Goal: Use online tool/utility: Use online tool/utility

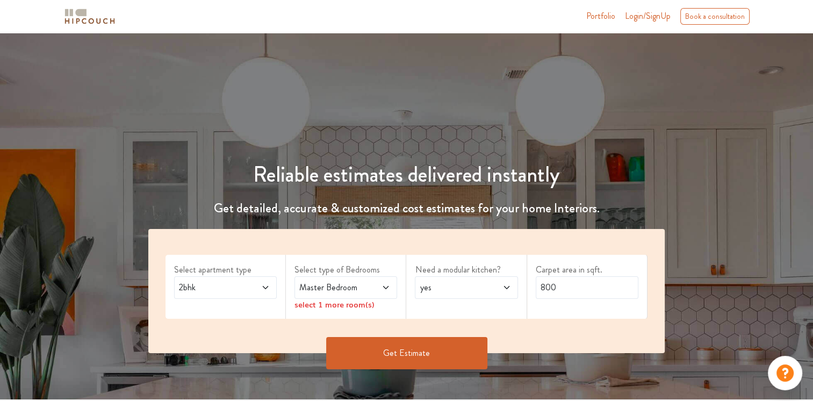
click at [247, 291] on span at bounding box center [258, 287] width 23 height 13
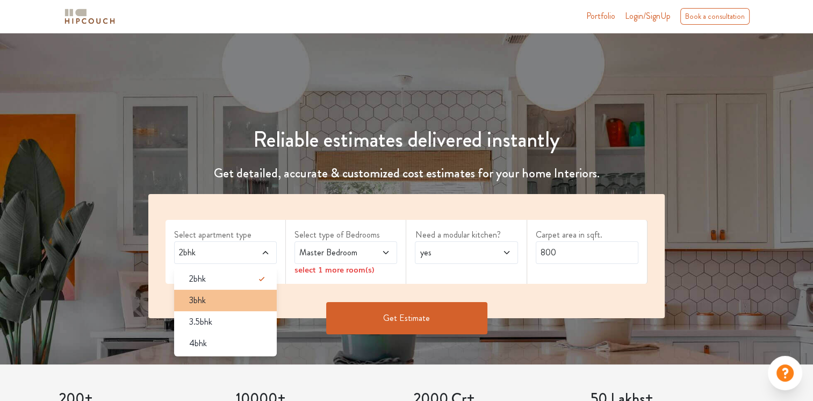
scroll to position [54, 0]
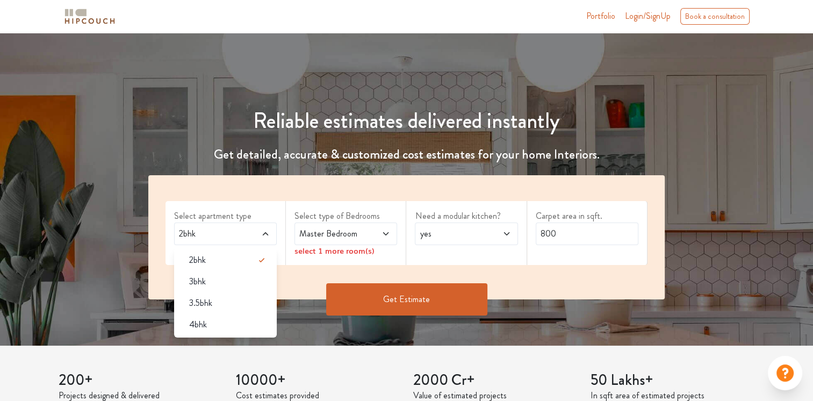
click at [428, 144] on div "Reliable estimates delivered instantly Get detailed, accurate & customized cost…" at bounding box center [406, 206] width 542 height 249
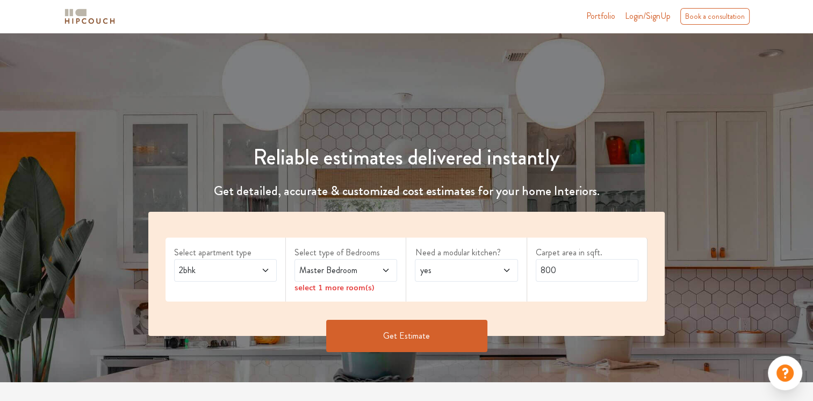
scroll to position [0, 0]
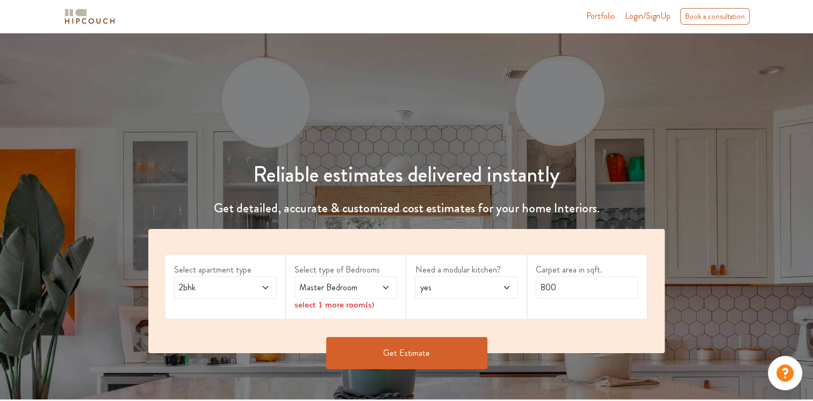
click at [239, 291] on span "2bhk" at bounding box center [212, 287] width 70 height 13
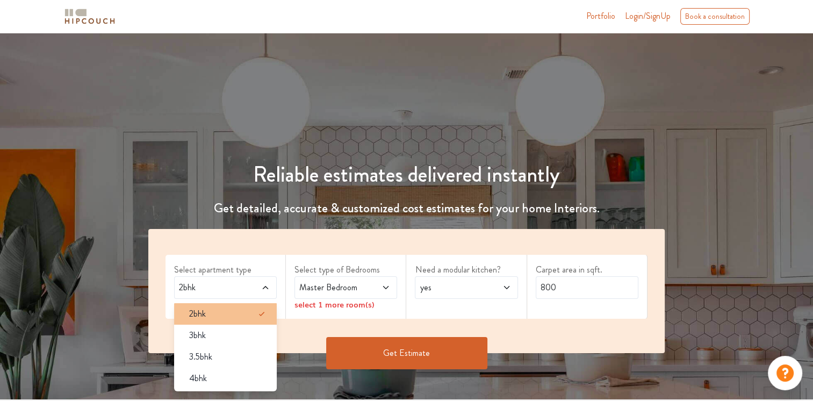
click at [241, 317] on div "2bhk" at bounding box center [229, 313] width 96 height 13
click at [292, 250] on div "Select apartment type 2bhk 2bhk 3bhk 3.5bhk 4bhk Select type of Bedrooms Master…" at bounding box center [406, 291] width 516 height 124
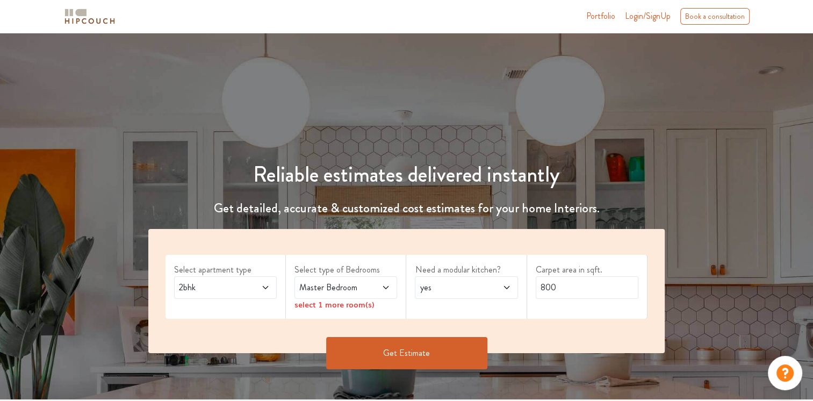
click at [363, 285] on span "Master Bedroom" at bounding box center [332, 287] width 70 height 13
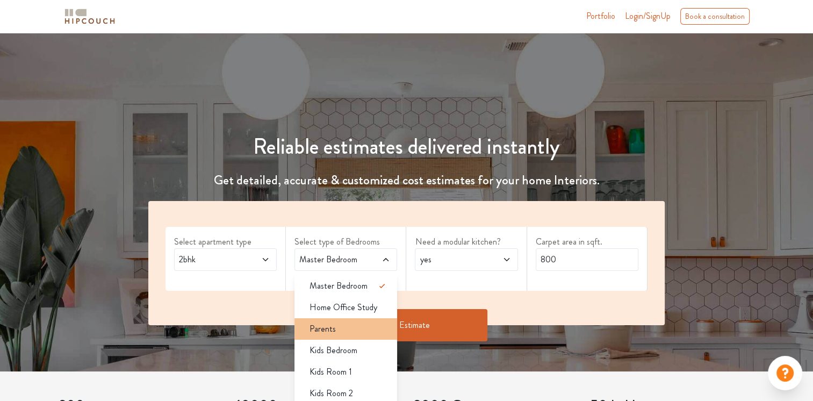
scroll to position [54, 0]
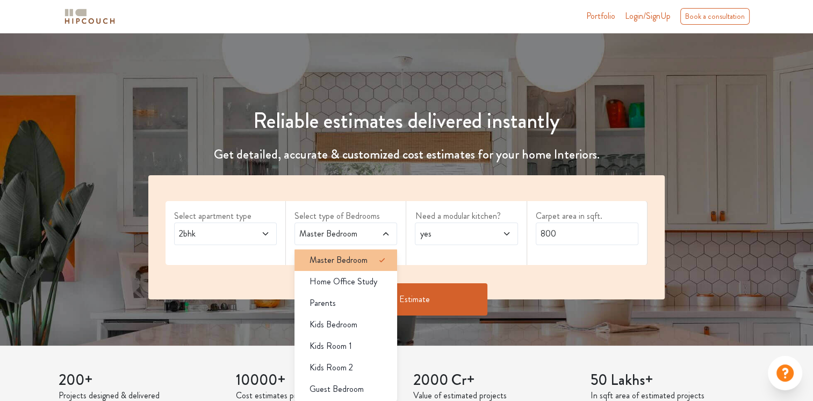
click at [366, 266] on li "Master Bedroom" at bounding box center [345, 259] width 103 height 21
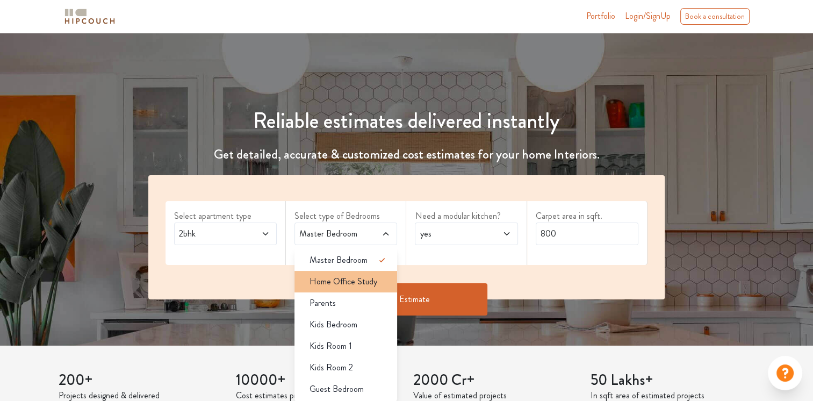
click at [365, 290] on li "Home Office Study" at bounding box center [345, 281] width 103 height 21
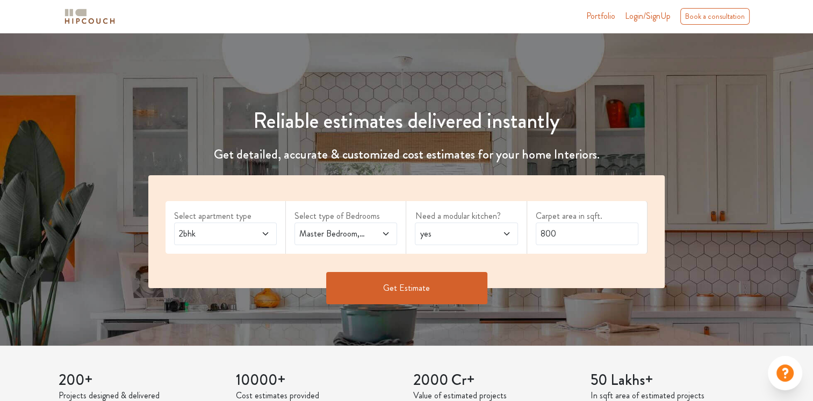
click at [353, 240] on div "Master Bedroom,Home Office Study" at bounding box center [345, 233] width 103 height 23
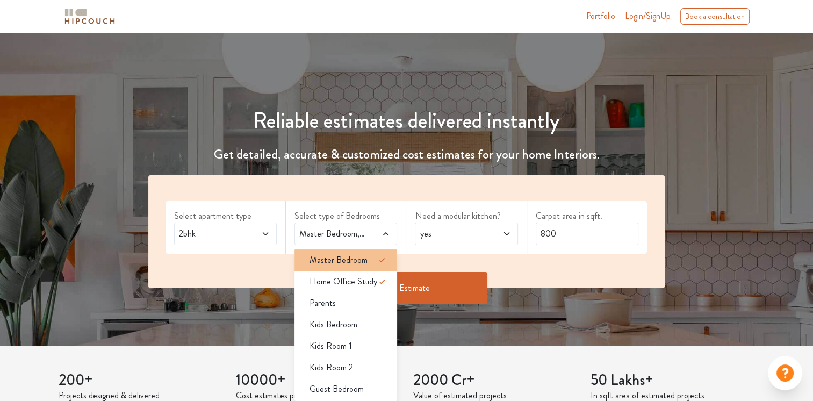
click at [361, 262] on span "Master Bedroom" at bounding box center [338, 260] width 58 height 13
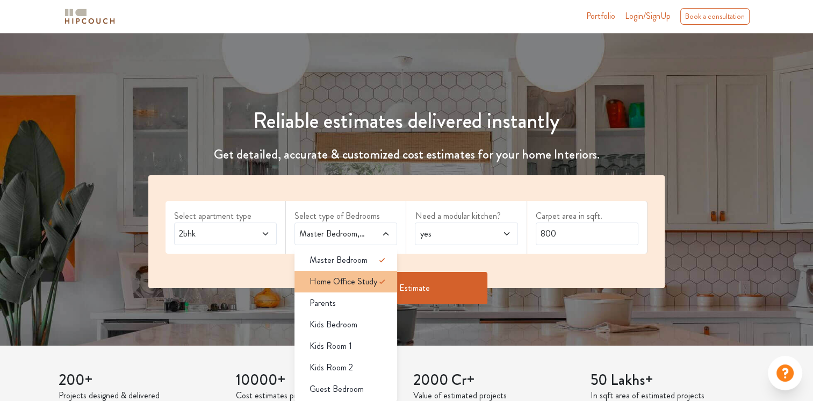
click at [371, 284] on span "Home Office Study" at bounding box center [343, 281] width 68 height 13
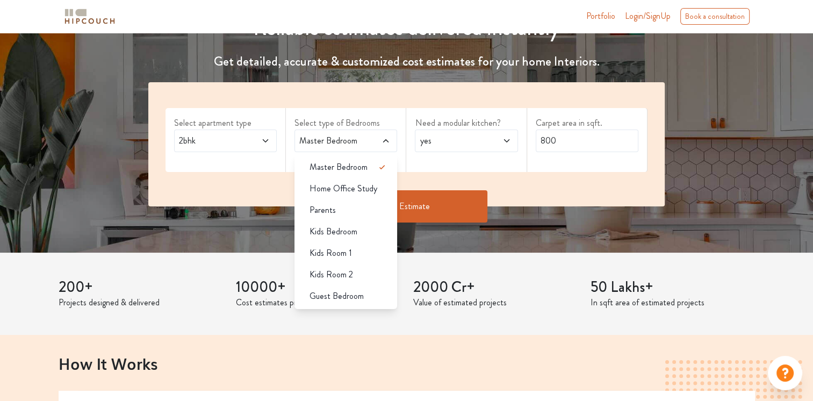
scroll to position [161, 0]
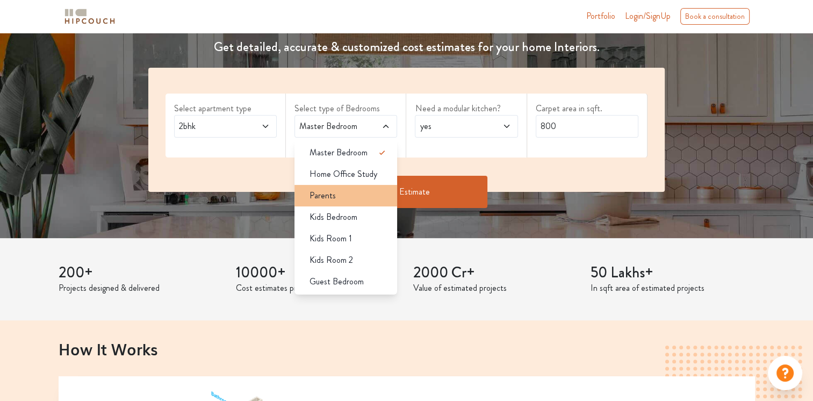
click at [359, 197] on div "Parents" at bounding box center [349, 195] width 96 height 13
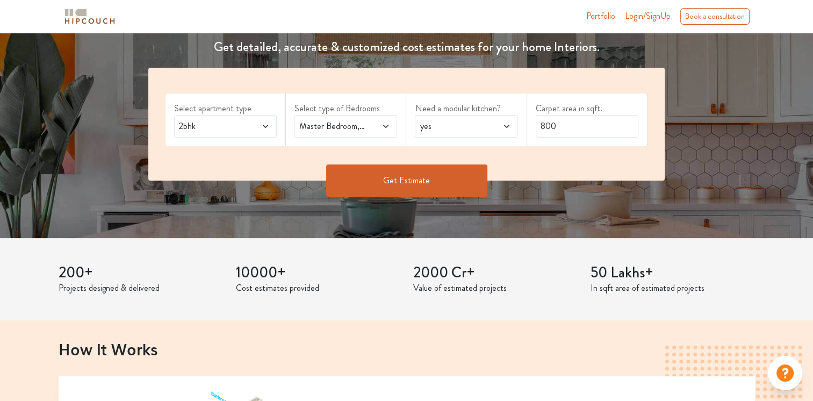
click at [365, 124] on span "Master Bedroom,Parents" at bounding box center [332, 126] width 70 height 13
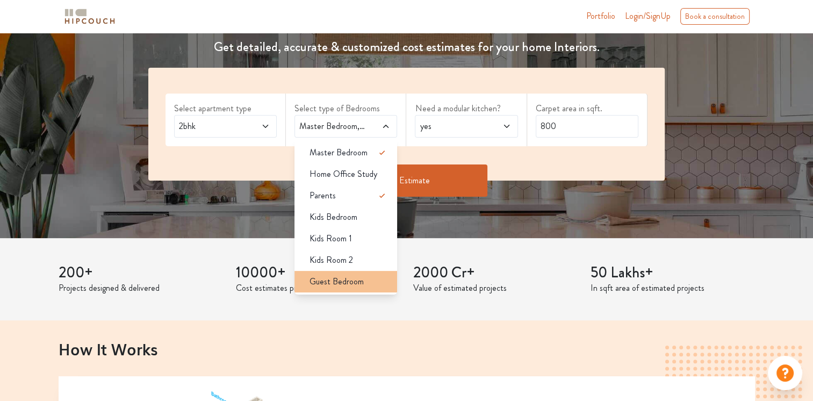
click at [364, 278] on div "Guest Bedroom" at bounding box center [349, 281] width 96 height 13
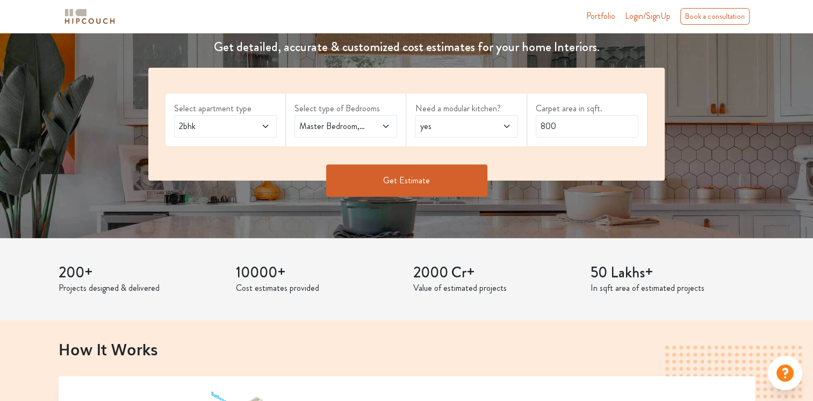
click at [271, 125] on div "2bhk" at bounding box center [225, 126] width 103 height 23
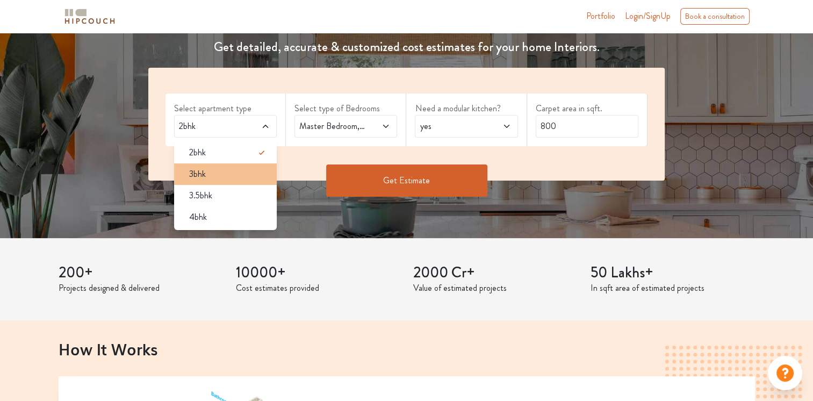
click at [243, 172] on div "3bhk" at bounding box center [229, 174] width 96 height 13
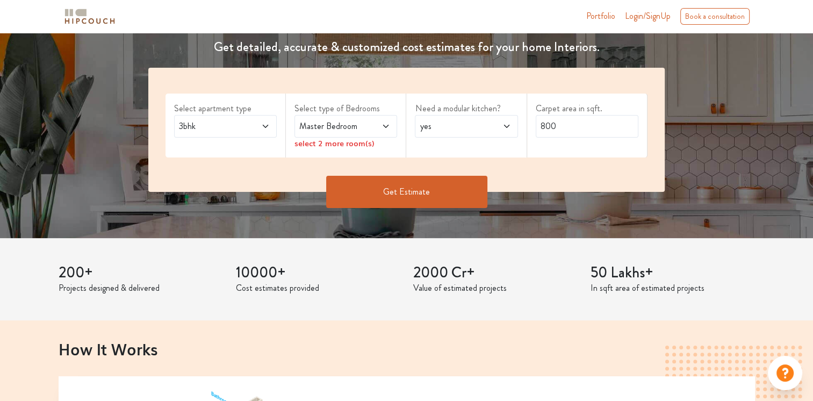
click at [378, 125] on span at bounding box center [378, 126] width 23 height 13
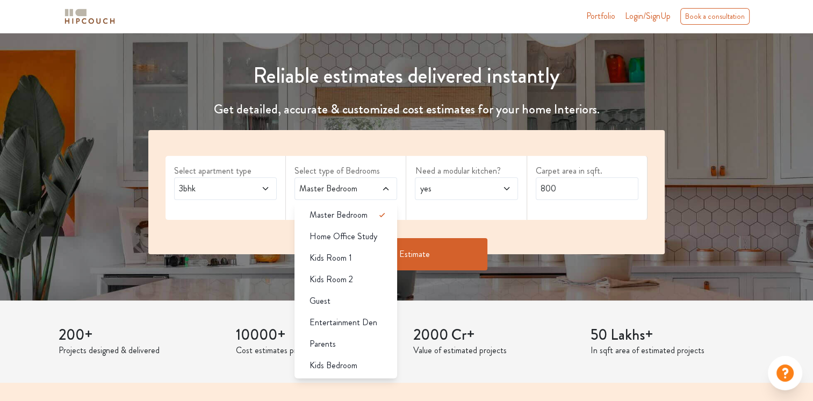
scroll to position [54, 0]
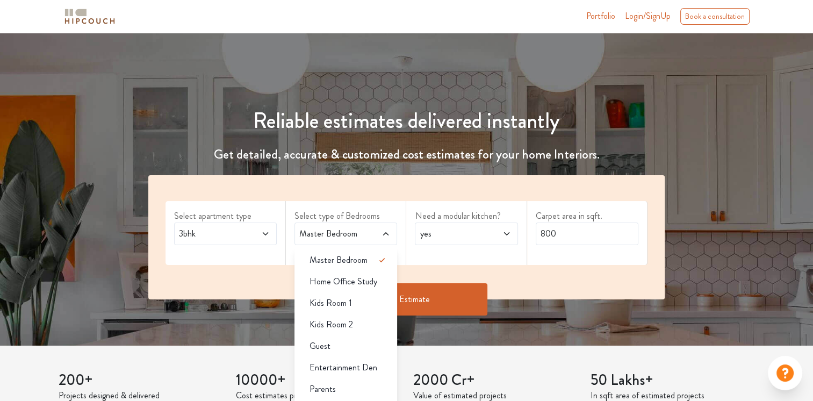
click at [371, 231] on span at bounding box center [378, 233] width 23 height 13
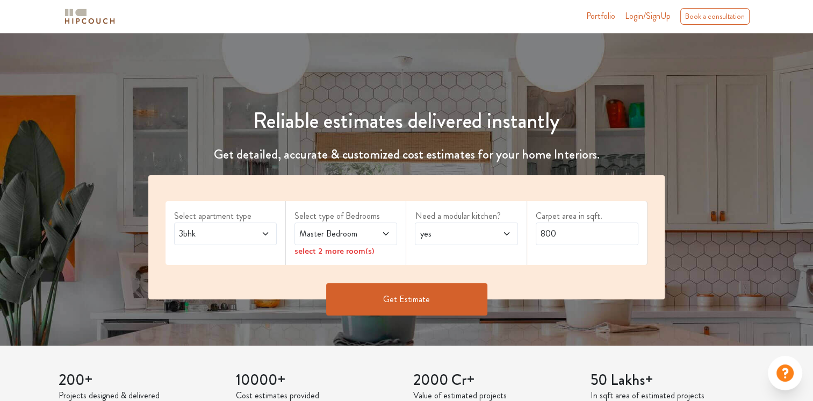
click at [372, 231] on span at bounding box center [378, 233] width 23 height 13
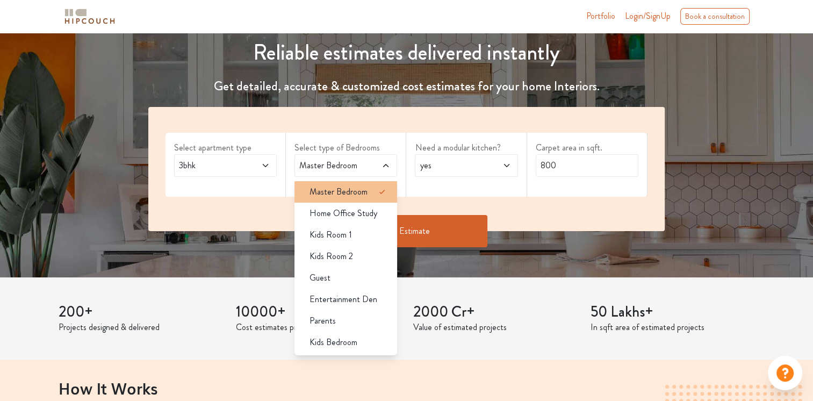
scroll to position [161, 0]
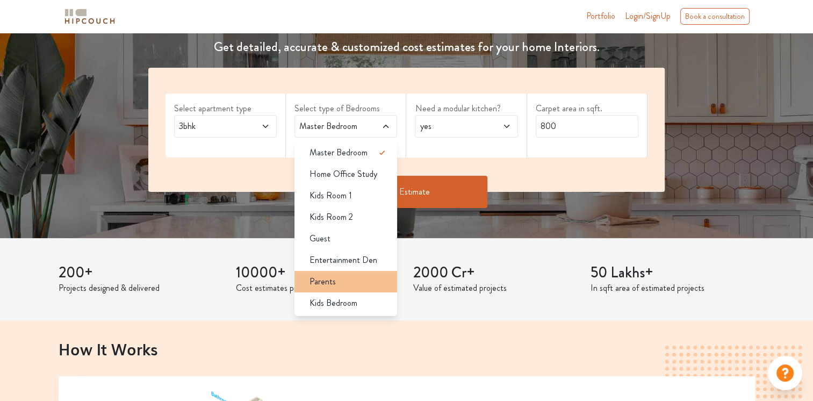
click at [359, 275] on div "Parents" at bounding box center [349, 281] width 96 height 13
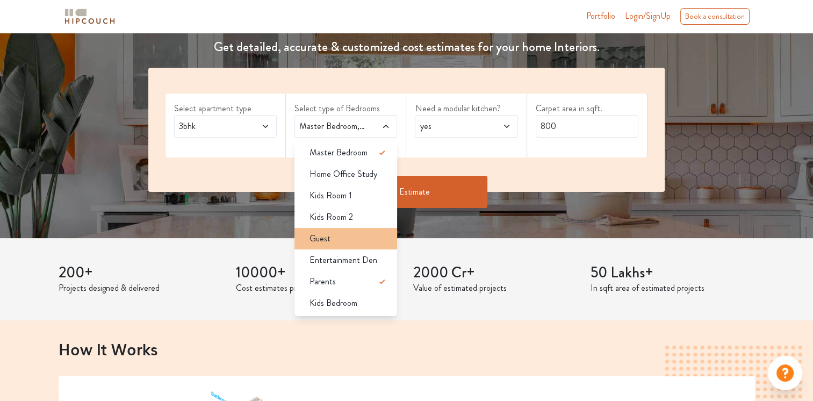
click at [356, 240] on div "Guest" at bounding box center [349, 238] width 96 height 13
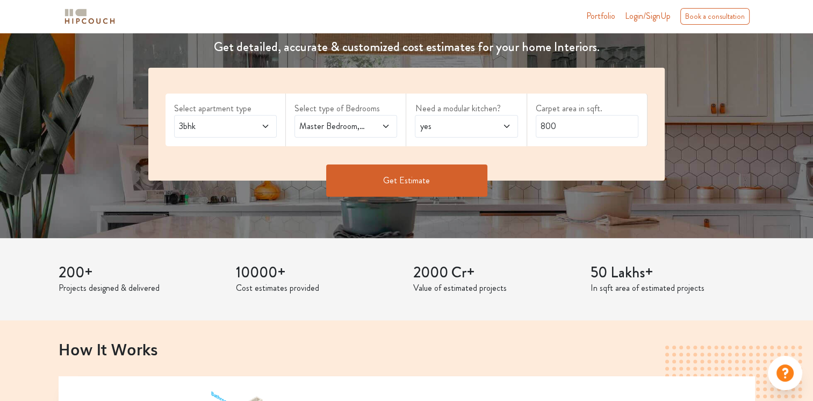
click at [463, 120] on span "yes" at bounding box center [452, 126] width 70 height 13
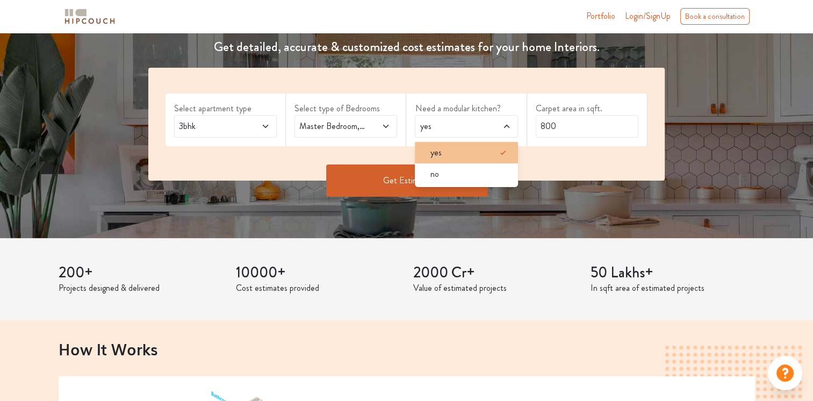
click at [462, 154] on div "yes" at bounding box center [469, 152] width 96 height 13
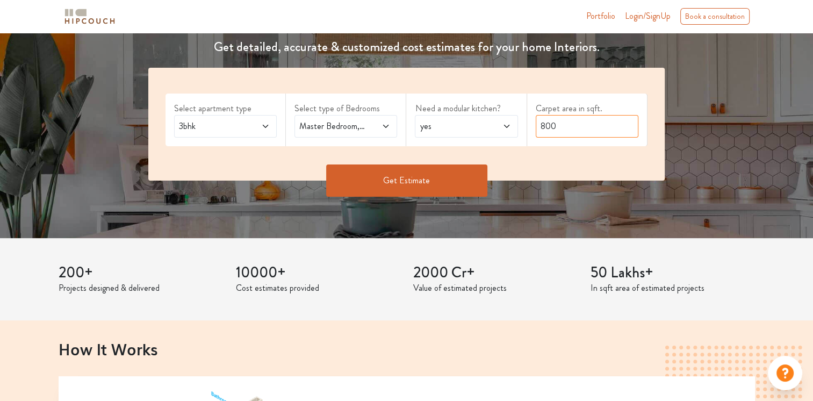
click at [582, 136] on input "800" at bounding box center [587, 126] width 103 height 23
click at [585, 132] on input "800" at bounding box center [587, 126] width 103 height 23
type input "1800"
click at [383, 182] on button "Get Estimate" at bounding box center [406, 180] width 161 height 32
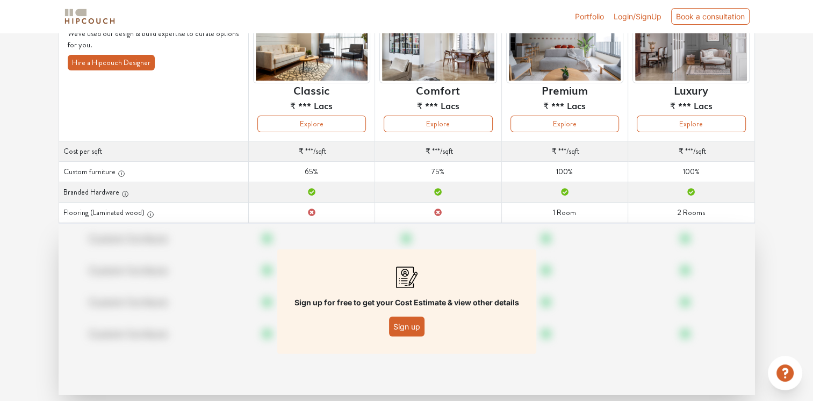
scroll to position [54, 0]
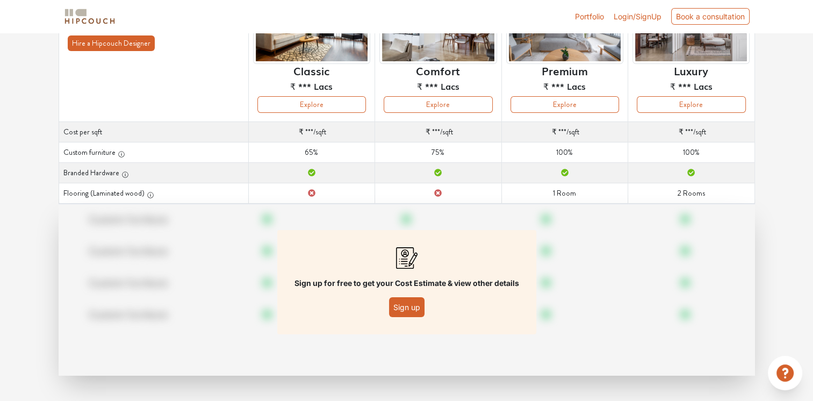
click at [408, 309] on button "Sign up" at bounding box center [406, 307] width 35 height 20
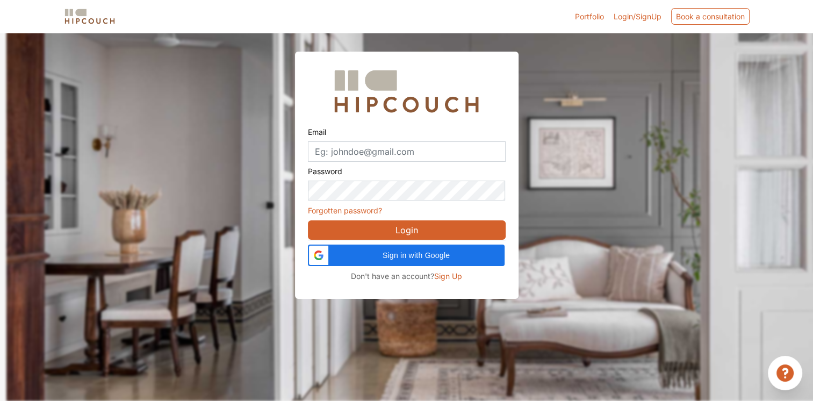
scroll to position [32, 0]
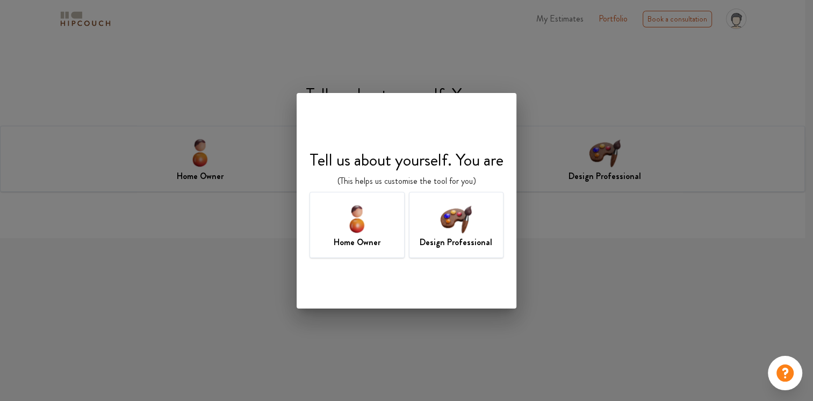
click at [370, 217] on img at bounding box center [357, 218] width 35 height 35
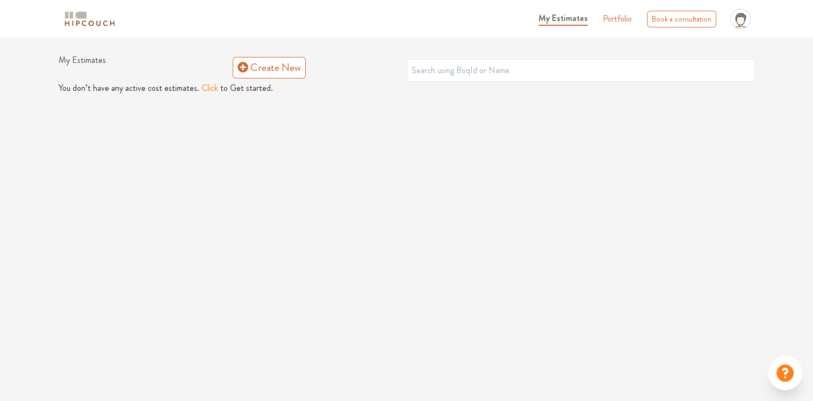
click at [206, 86] on button "Click" at bounding box center [209, 88] width 17 height 13
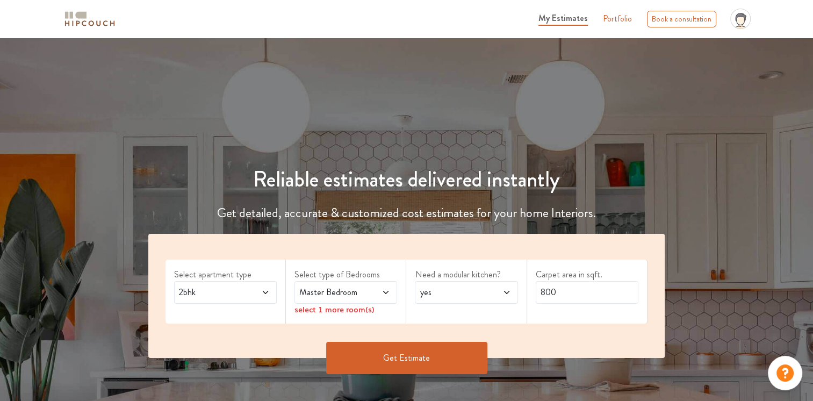
click at [259, 289] on span at bounding box center [258, 292] width 23 height 13
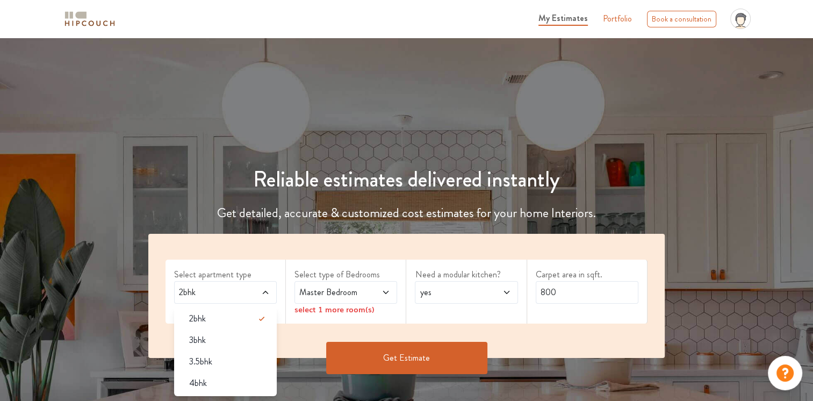
drag, startPoint x: 218, startPoint y: 343, endPoint x: 282, endPoint y: 313, distance: 71.2
click at [218, 343] on div "3bhk" at bounding box center [229, 340] width 96 height 13
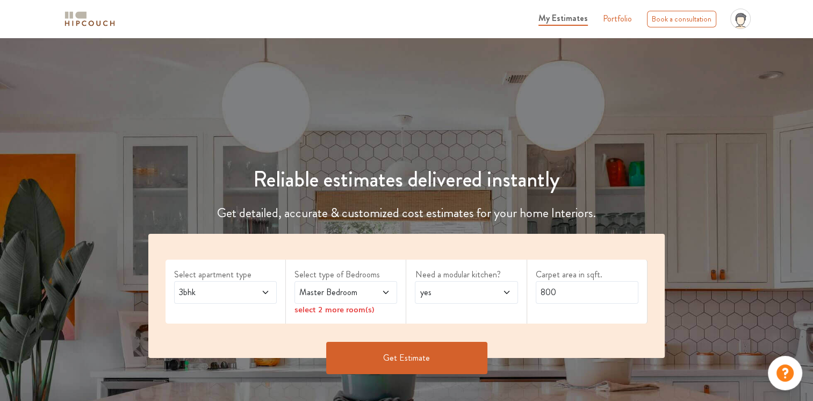
click at [366, 291] on span "Master Bedroom" at bounding box center [332, 292] width 70 height 13
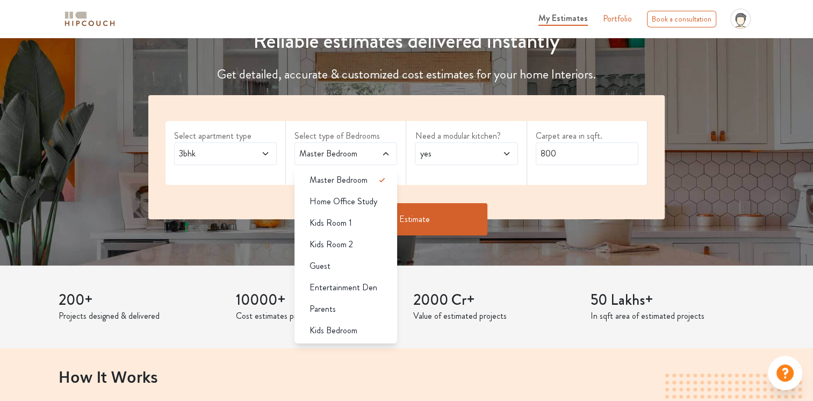
scroll to position [161, 0]
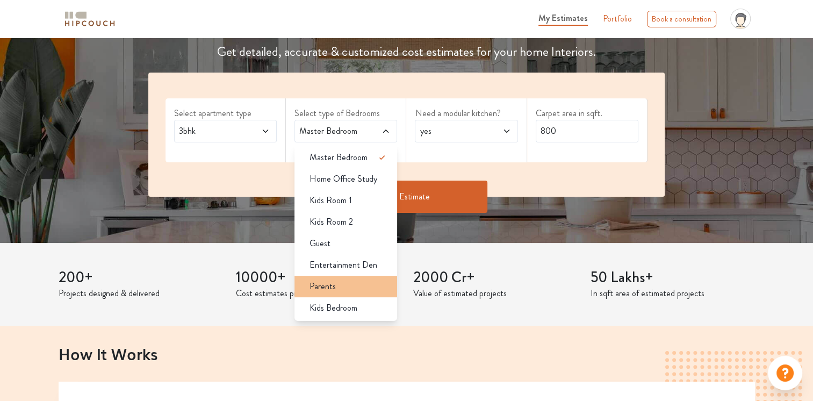
click at [367, 285] on div "Parents" at bounding box center [349, 286] width 96 height 13
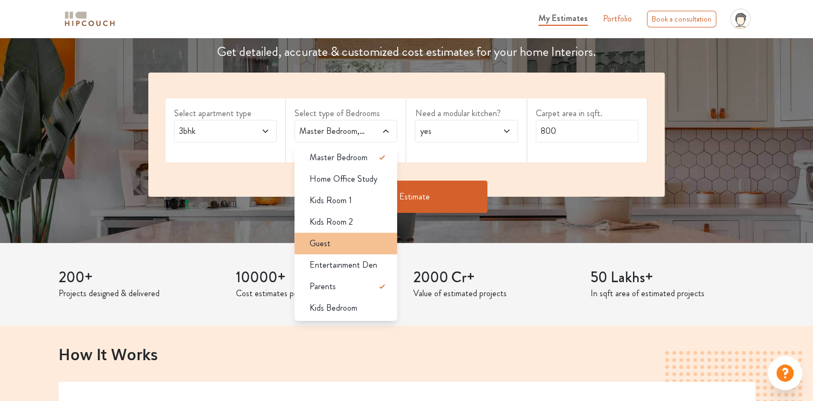
click at [355, 237] on div "Guest" at bounding box center [349, 243] width 96 height 13
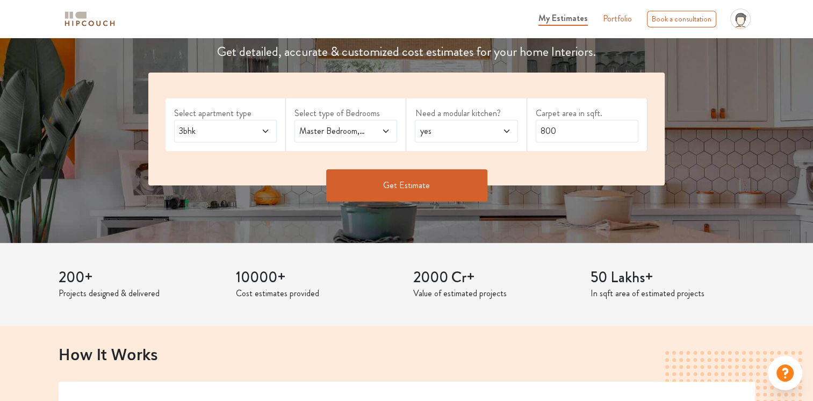
click at [454, 130] on span "yes" at bounding box center [452, 131] width 70 height 13
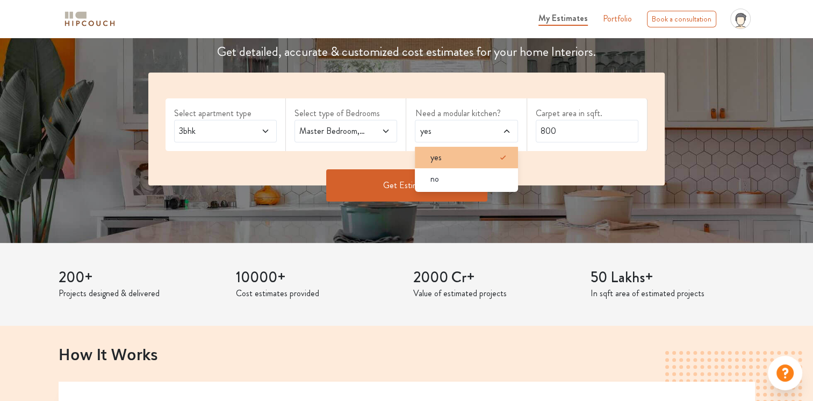
drag, startPoint x: 469, startPoint y: 160, endPoint x: 512, endPoint y: 160, distance: 42.5
click at [469, 160] on div "yes" at bounding box center [469, 157] width 96 height 13
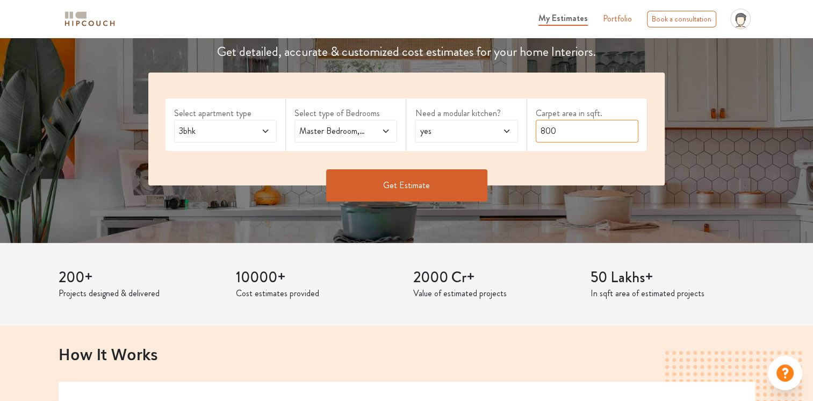
click at [559, 132] on input "800" at bounding box center [587, 131] width 103 height 23
click at [560, 134] on input "800" at bounding box center [587, 131] width 103 height 23
click at [559, 134] on input "800" at bounding box center [587, 131] width 103 height 23
type input "1800"
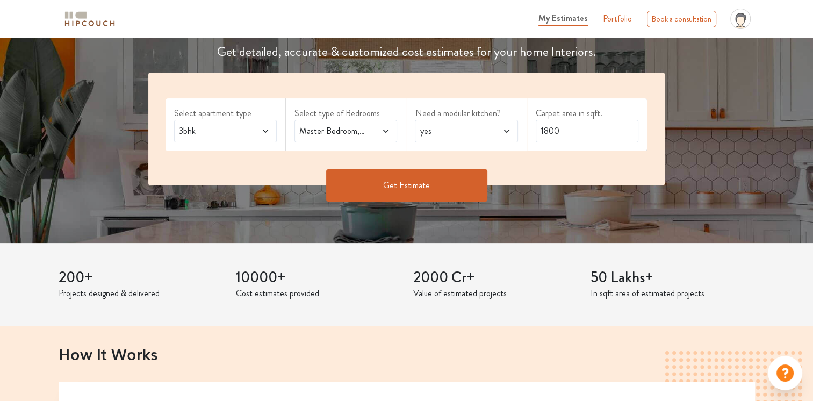
click at [452, 181] on button "Get Estimate" at bounding box center [406, 185] width 161 height 32
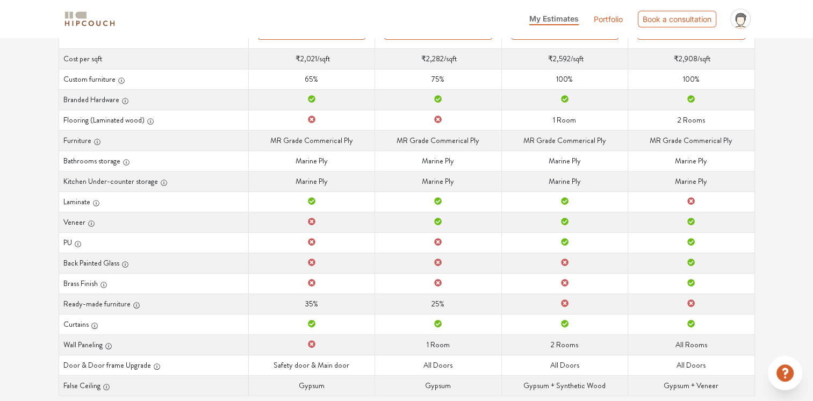
scroll to position [224, 0]
